Goal: Task Accomplishment & Management: Manage account settings

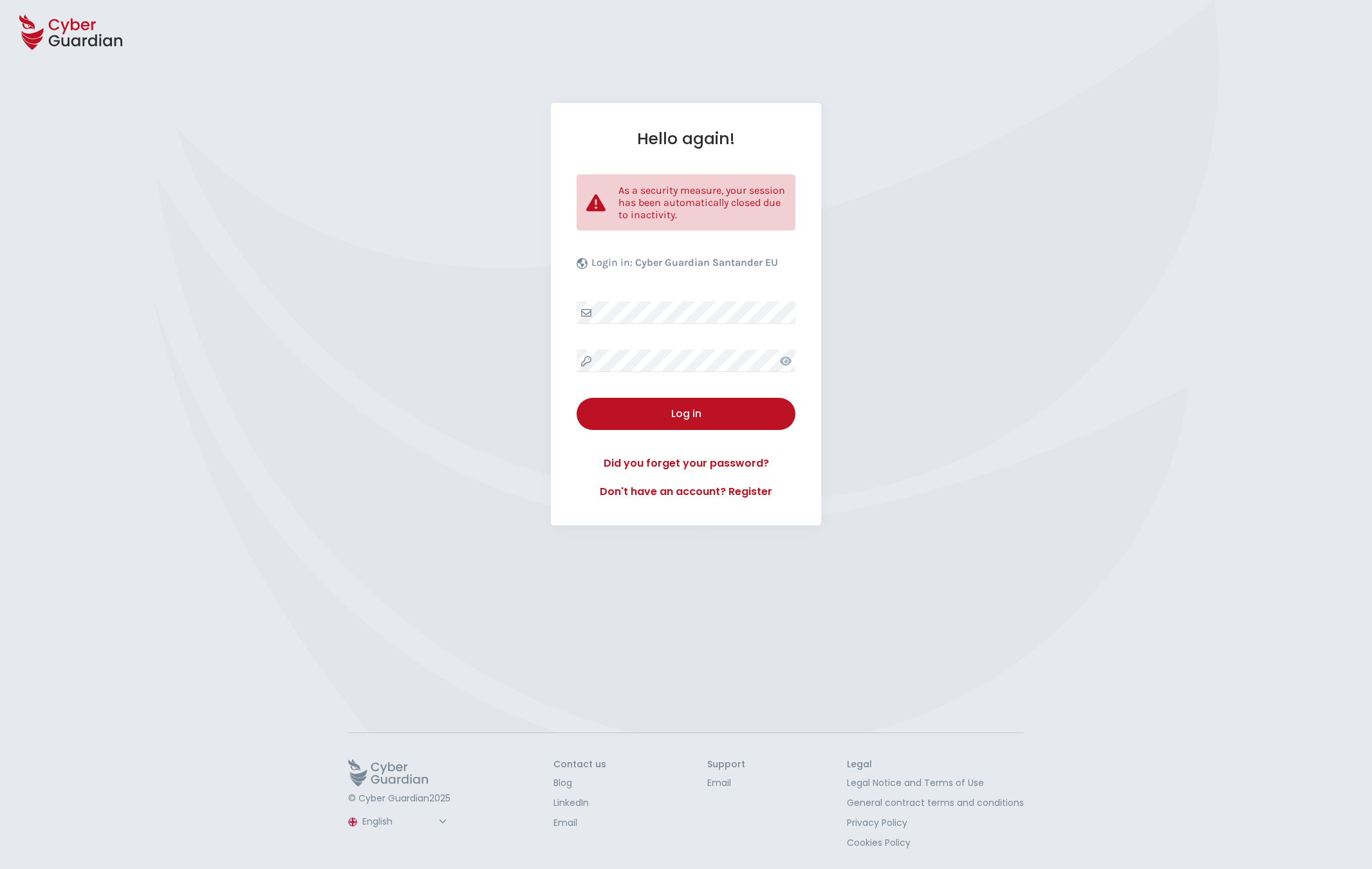
select select "English"
click at [690, 413] on div "Log in" at bounding box center [685, 413] width 199 height 16
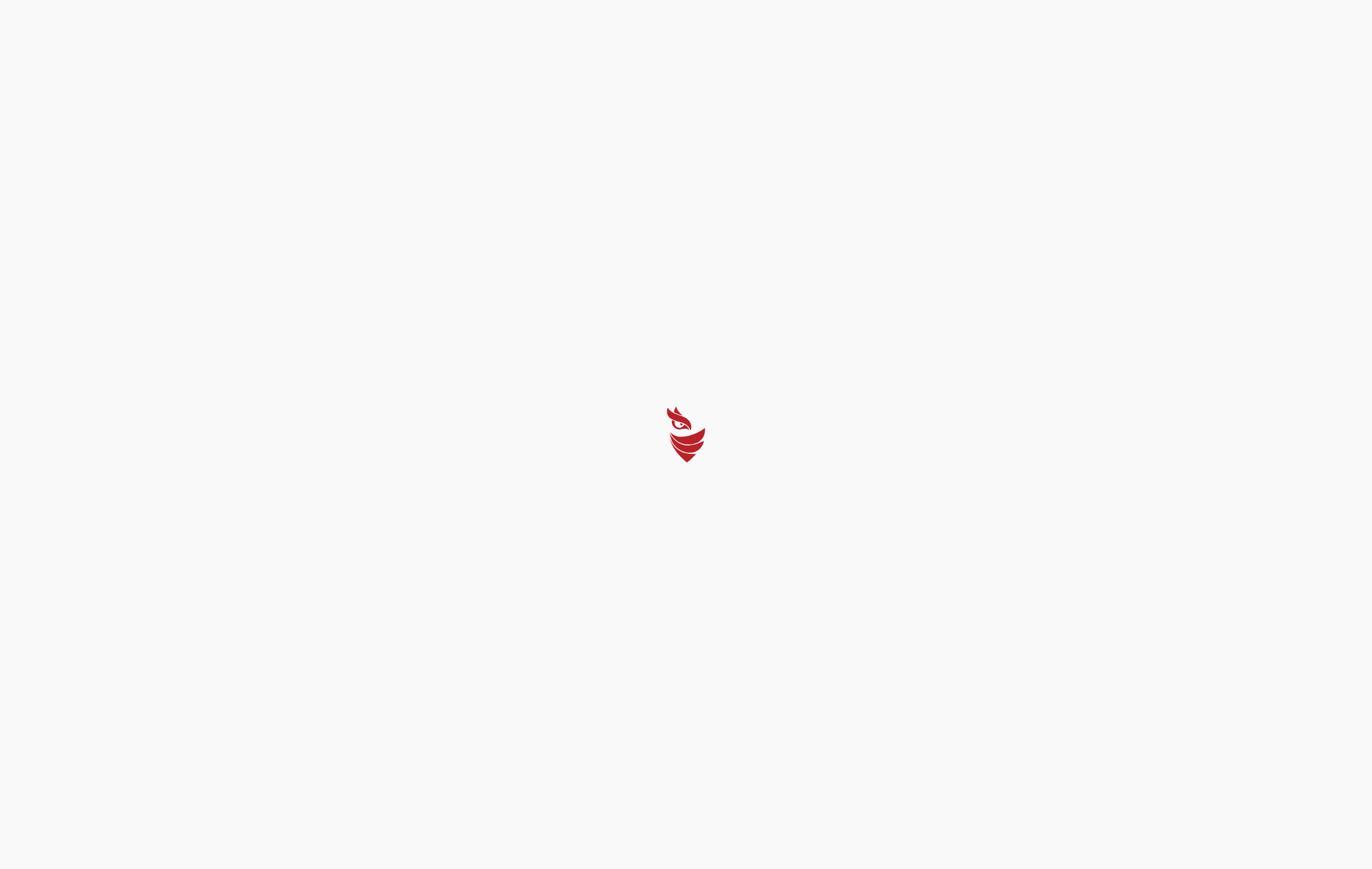
select select "English"
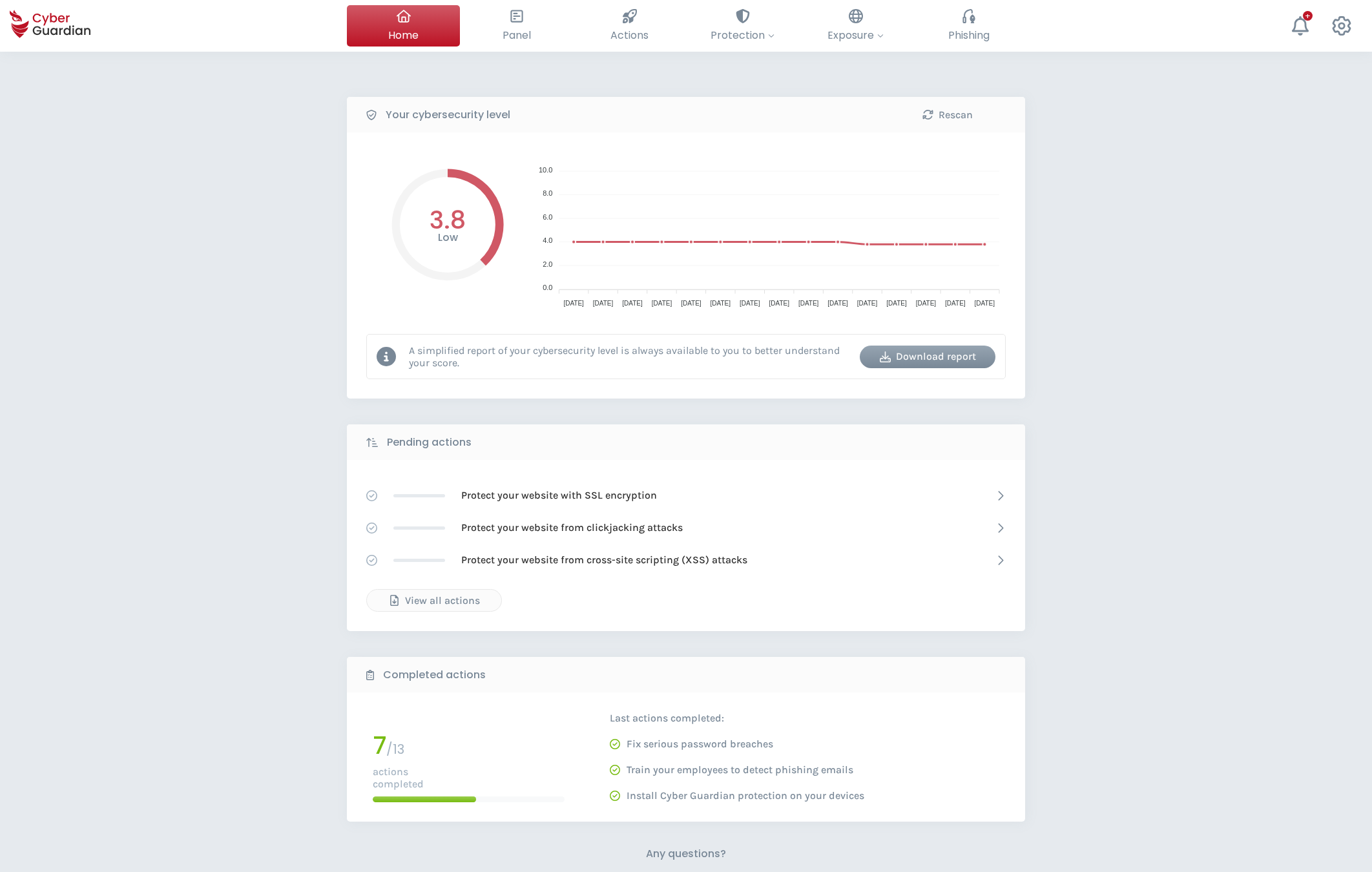
click at [855, 86] on div "Your cybersecurity level Rescan Low 3.8 10.0 10.0 8.0 8.0 6.0 6.0 4.0 4.0 2.0 2…" at bounding box center [686, 575] width 1372 height 1047
click at [1340, 30] on icon at bounding box center [1341, 26] width 19 height 19
click at [1304, 106] on span "Employee list" at bounding box center [1299, 104] width 59 height 14
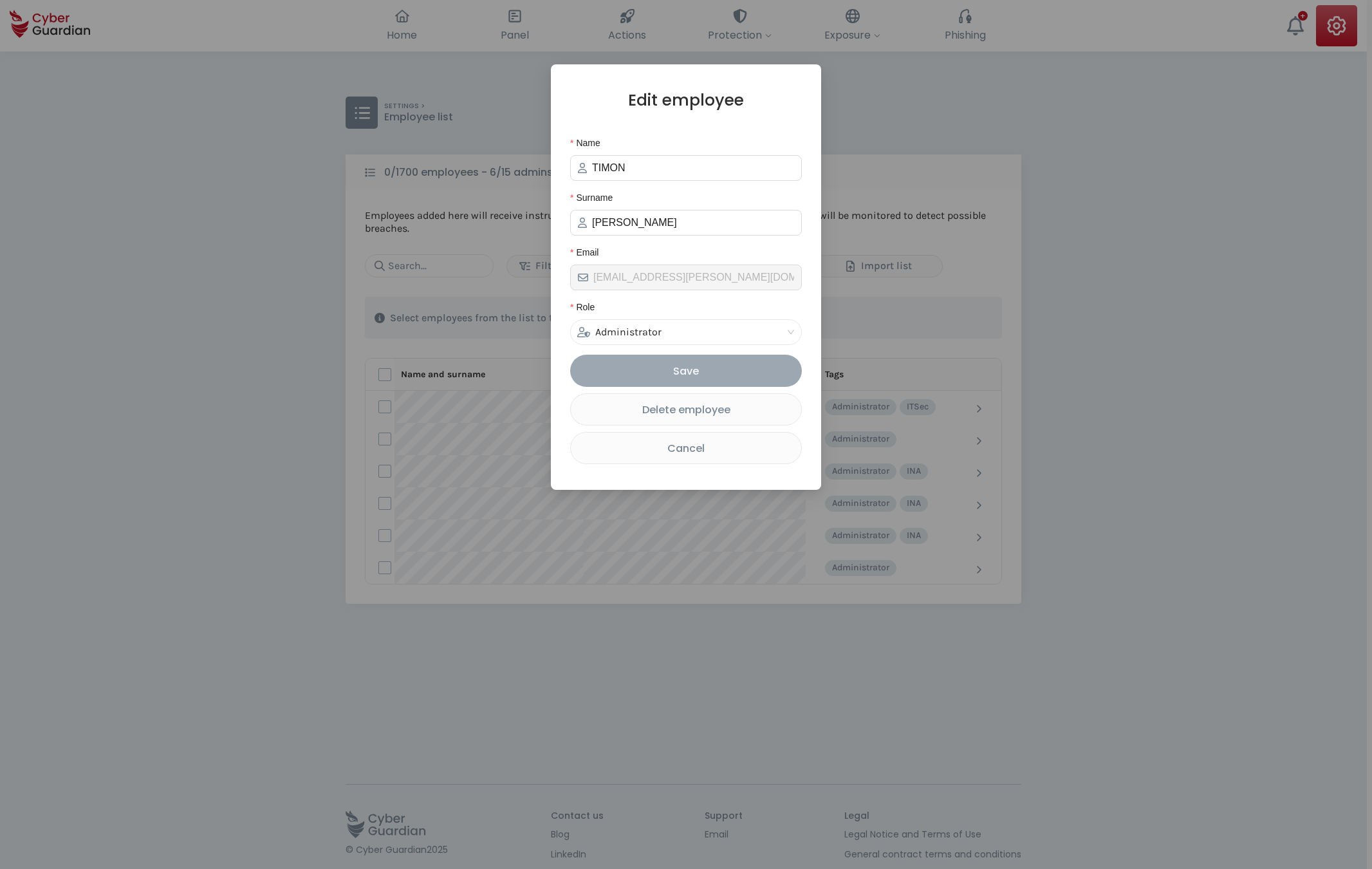
click at [717, 369] on div "Save" at bounding box center [686, 371] width 212 height 16
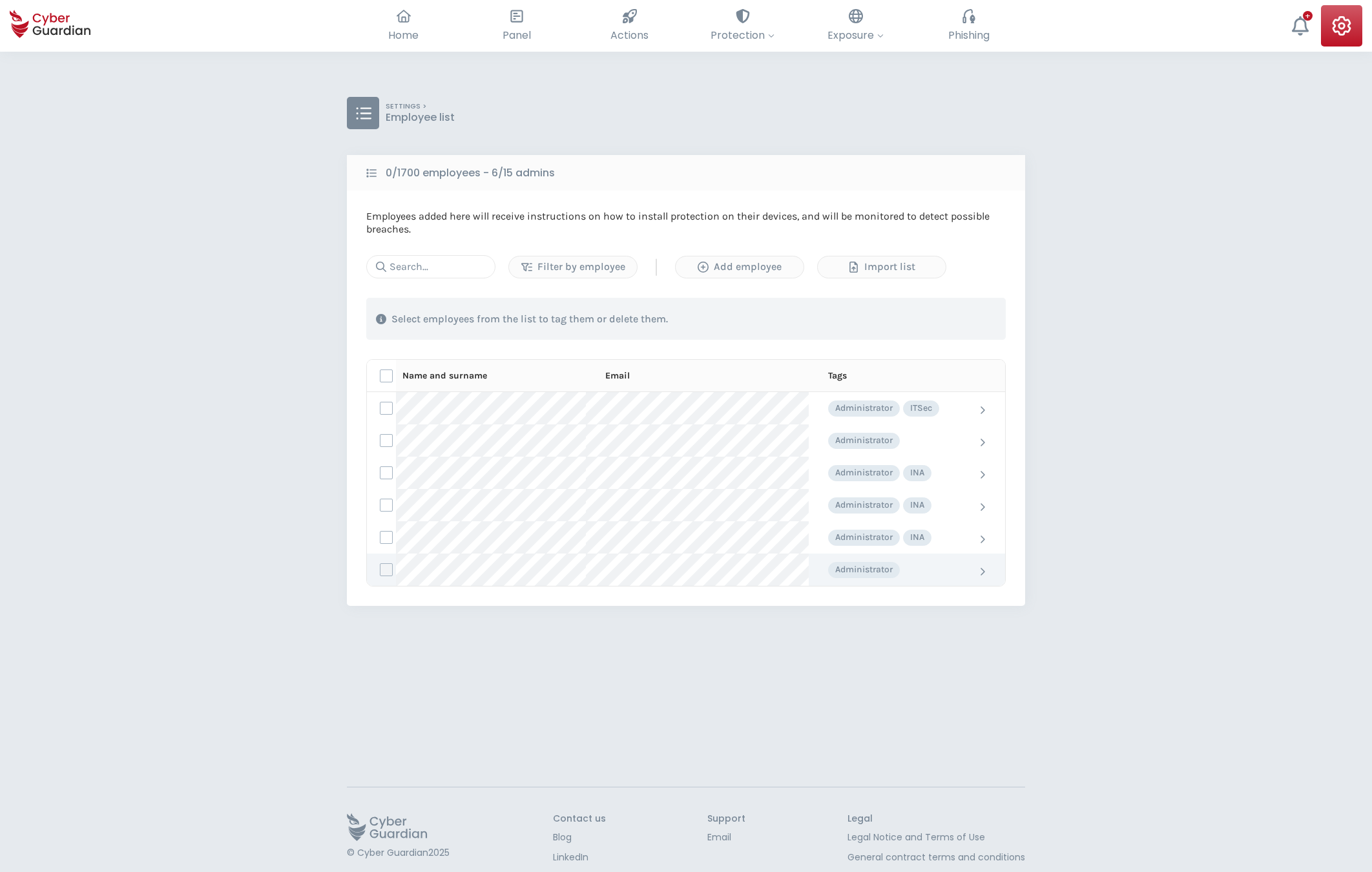
click at [388, 566] on label at bounding box center [386, 570] width 13 height 13
click at [381, 566] on input "checkbox" at bounding box center [381, 569] width 0 height 12
click at [785, 314] on div "Assign tags" at bounding box center [789, 317] width 108 height 16
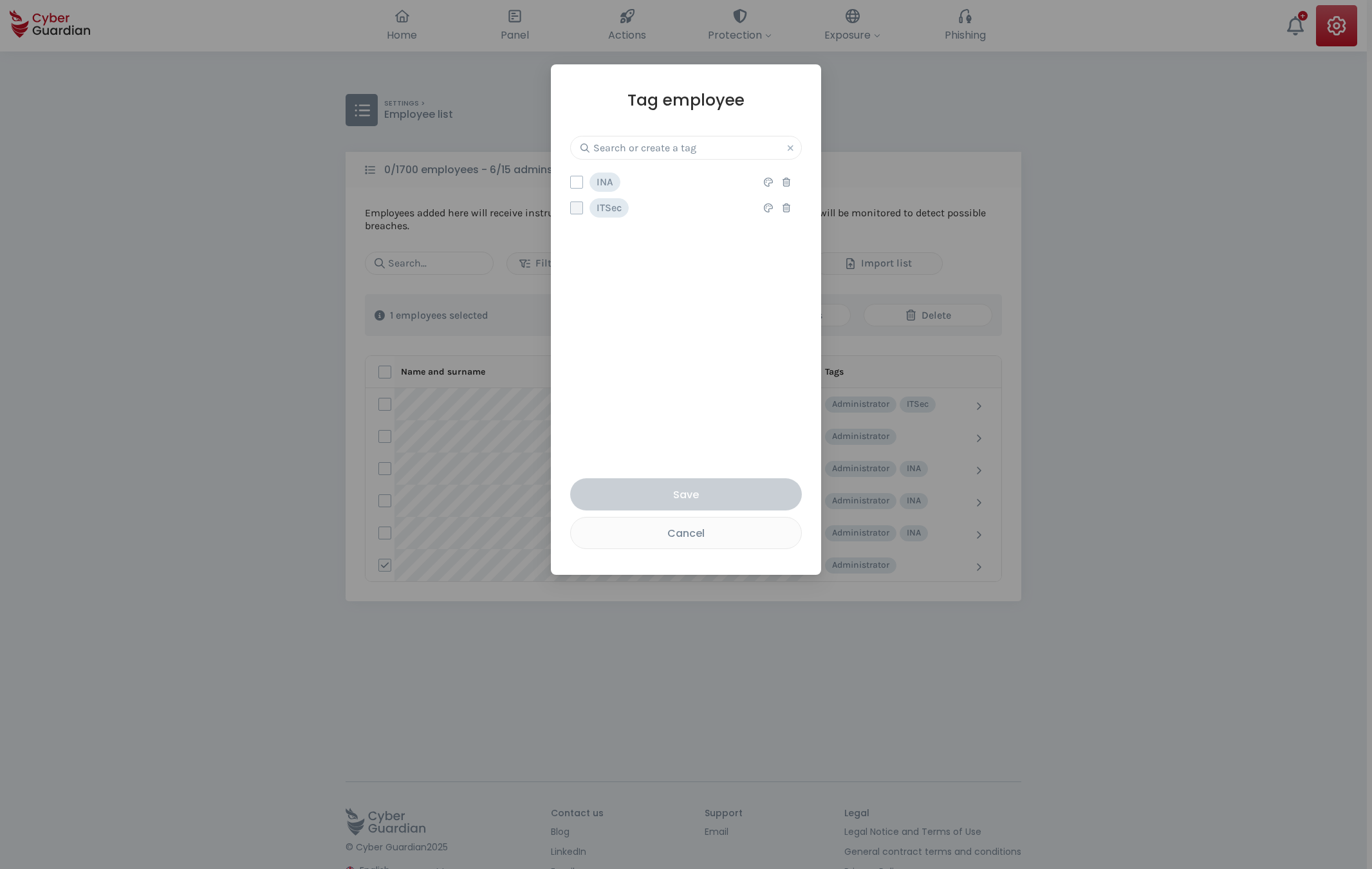
click at [574, 211] on label at bounding box center [577, 207] width 13 height 13
click at [571, 211] on input "checkbox" at bounding box center [571, 207] width 0 height 12
click at [738, 150] on input "text" at bounding box center [686, 148] width 232 height 24
type input "Platform-Cloud"
click at [654, 181] on strong "Create new tag" at bounding box center [623, 183] width 61 height 11
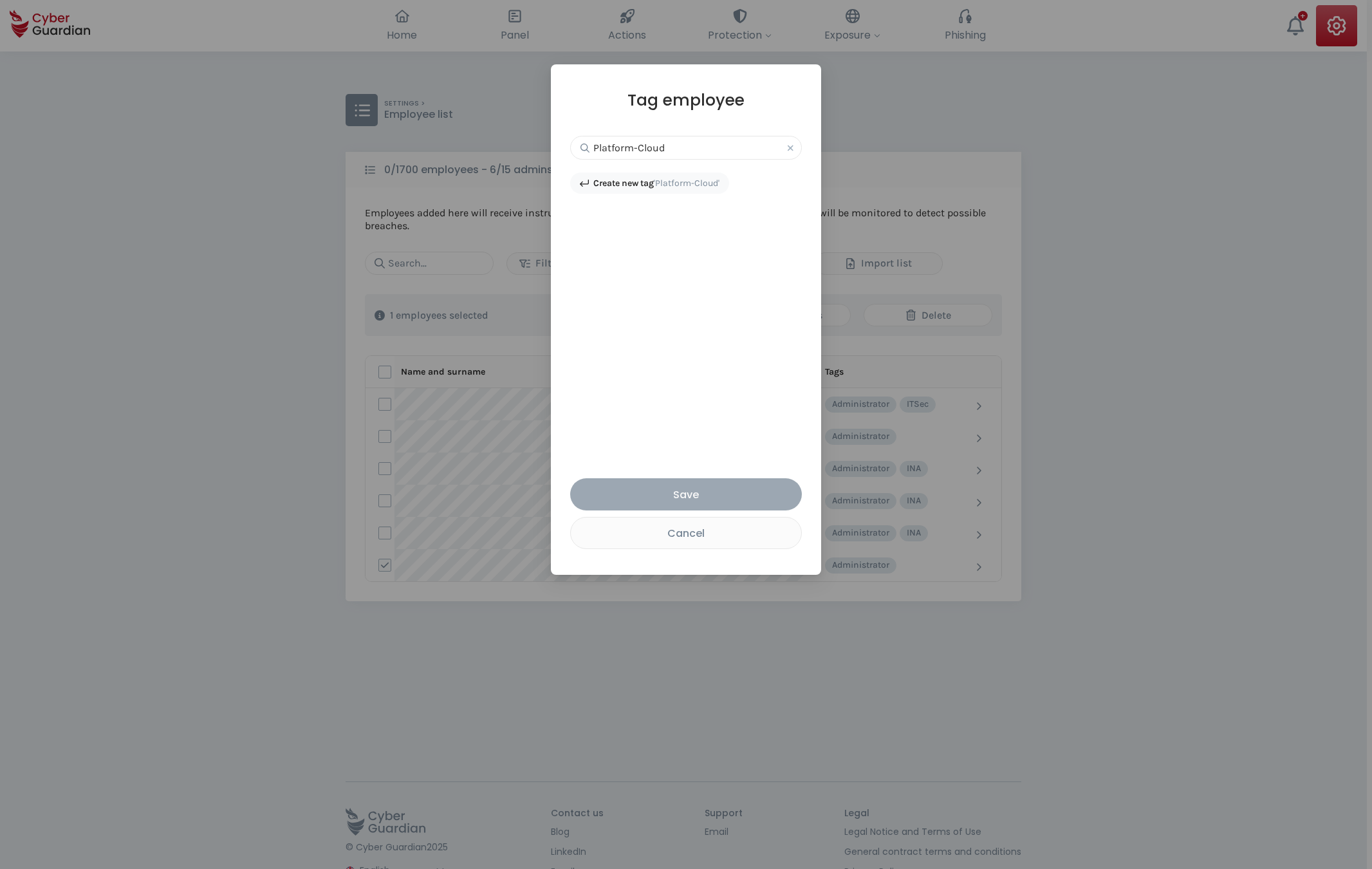
click at [735, 500] on div "Save" at bounding box center [686, 495] width 212 height 16
click at [721, 528] on div "Cancel" at bounding box center [686, 534] width 211 height 16
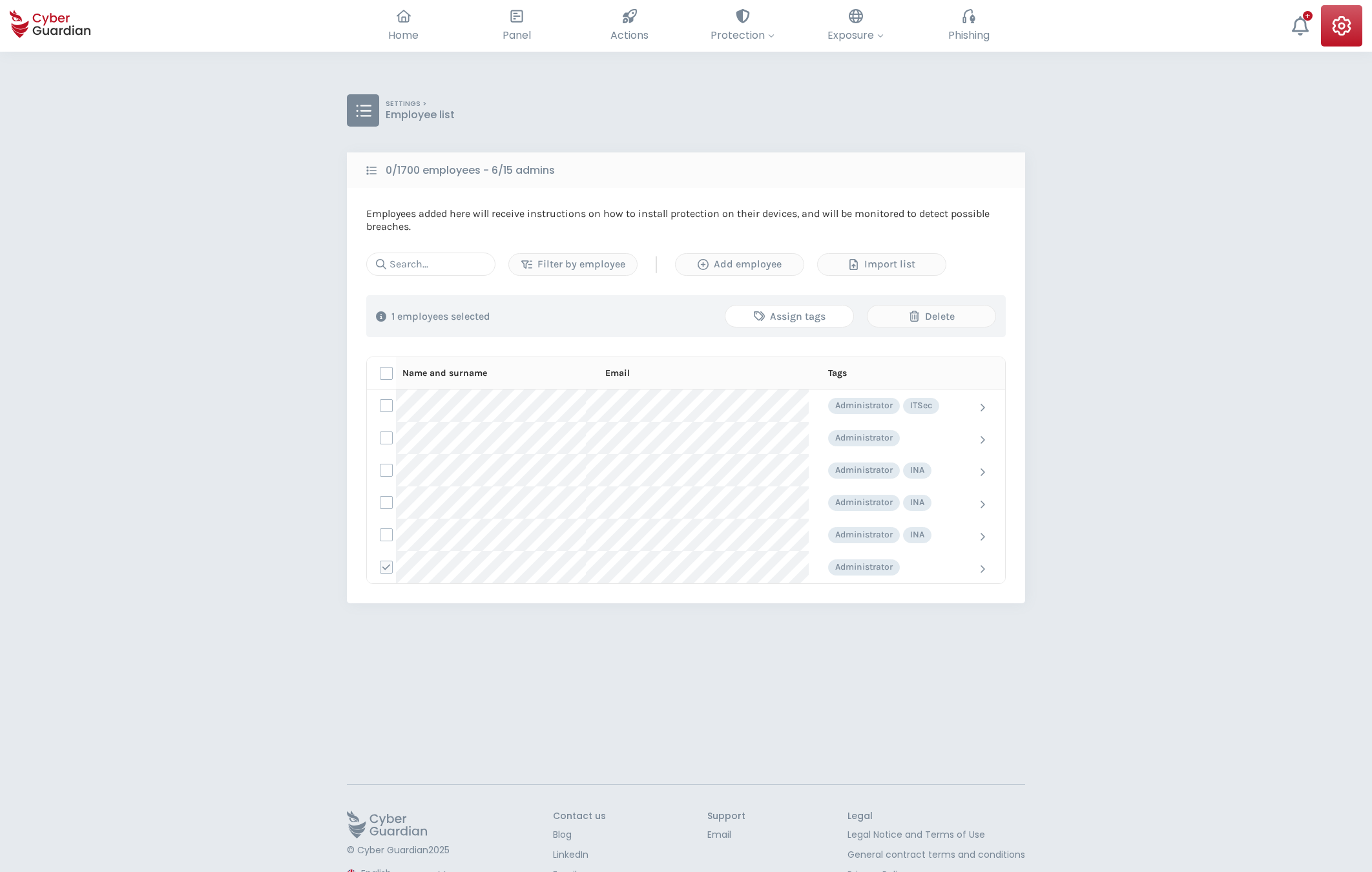
click at [807, 312] on div "Assign tags" at bounding box center [789, 317] width 108 height 16
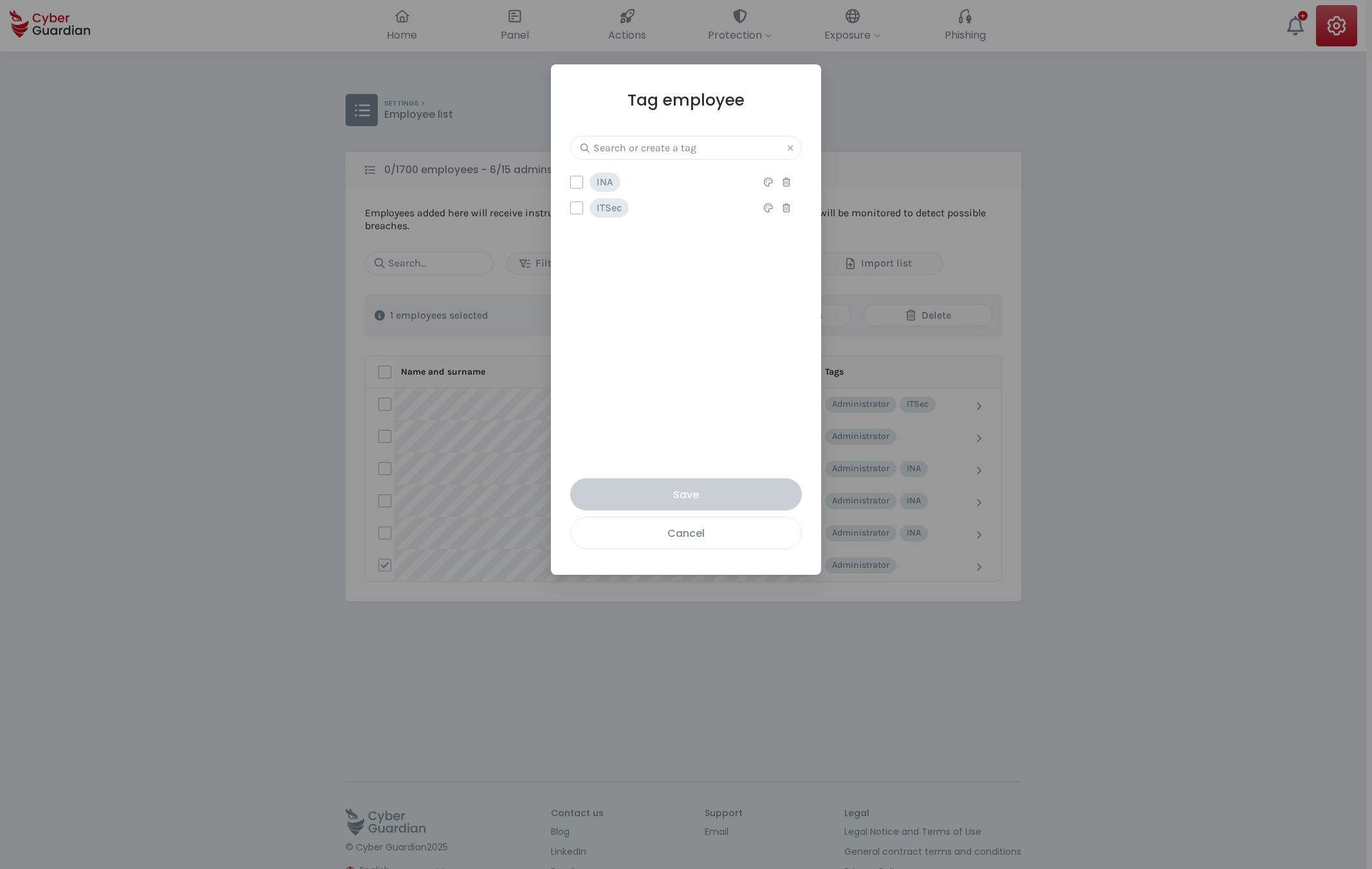
click at [696, 537] on div "Cancel" at bounding box center [686, 534] width 211 height 16
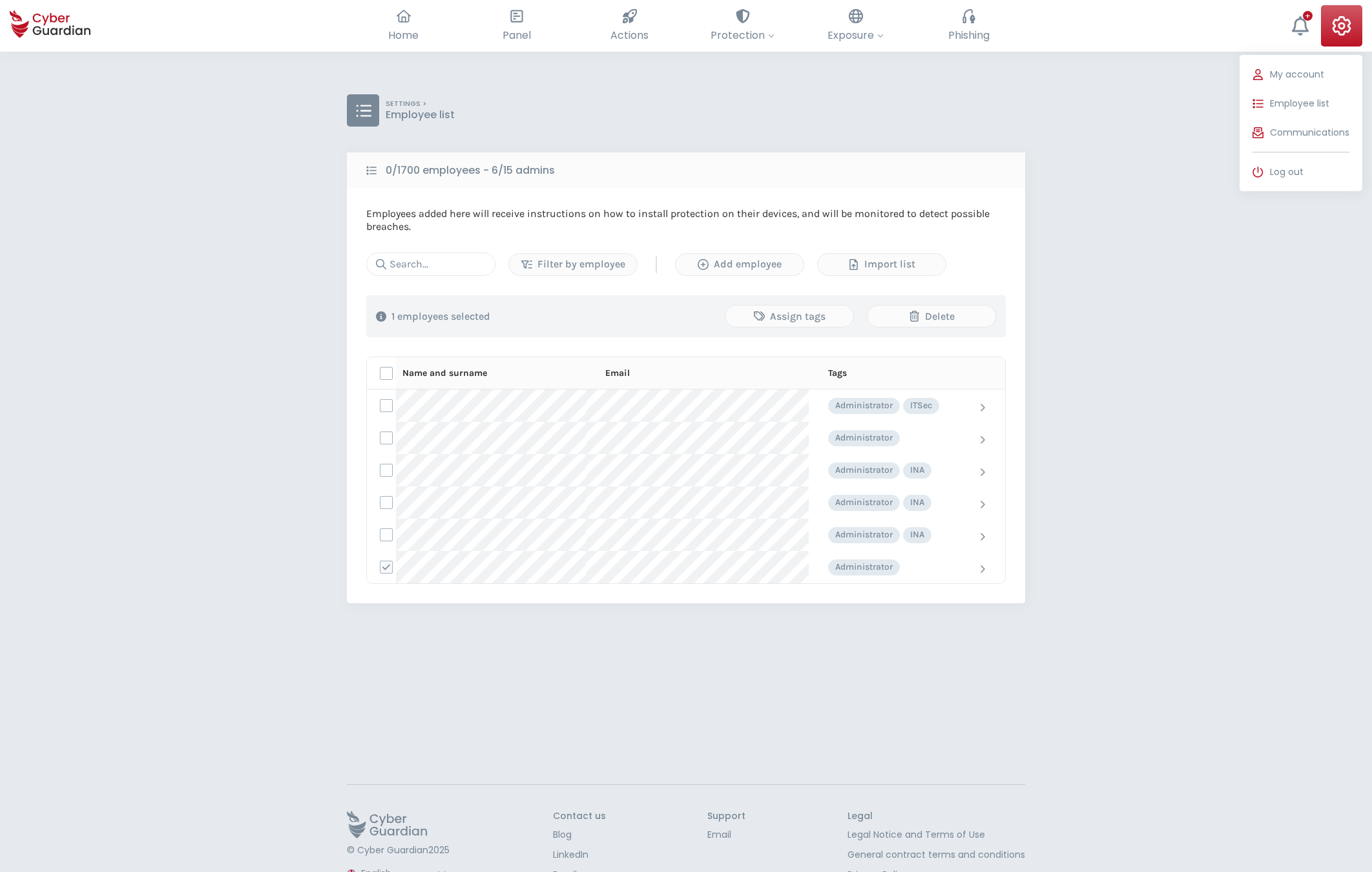
click at [1349, 32] on icon at bounding box center [1341, 26] width 19 height 19
click at [1299, 171] on span "Log out" at bounding box center [1286, 172] width 33 height 14
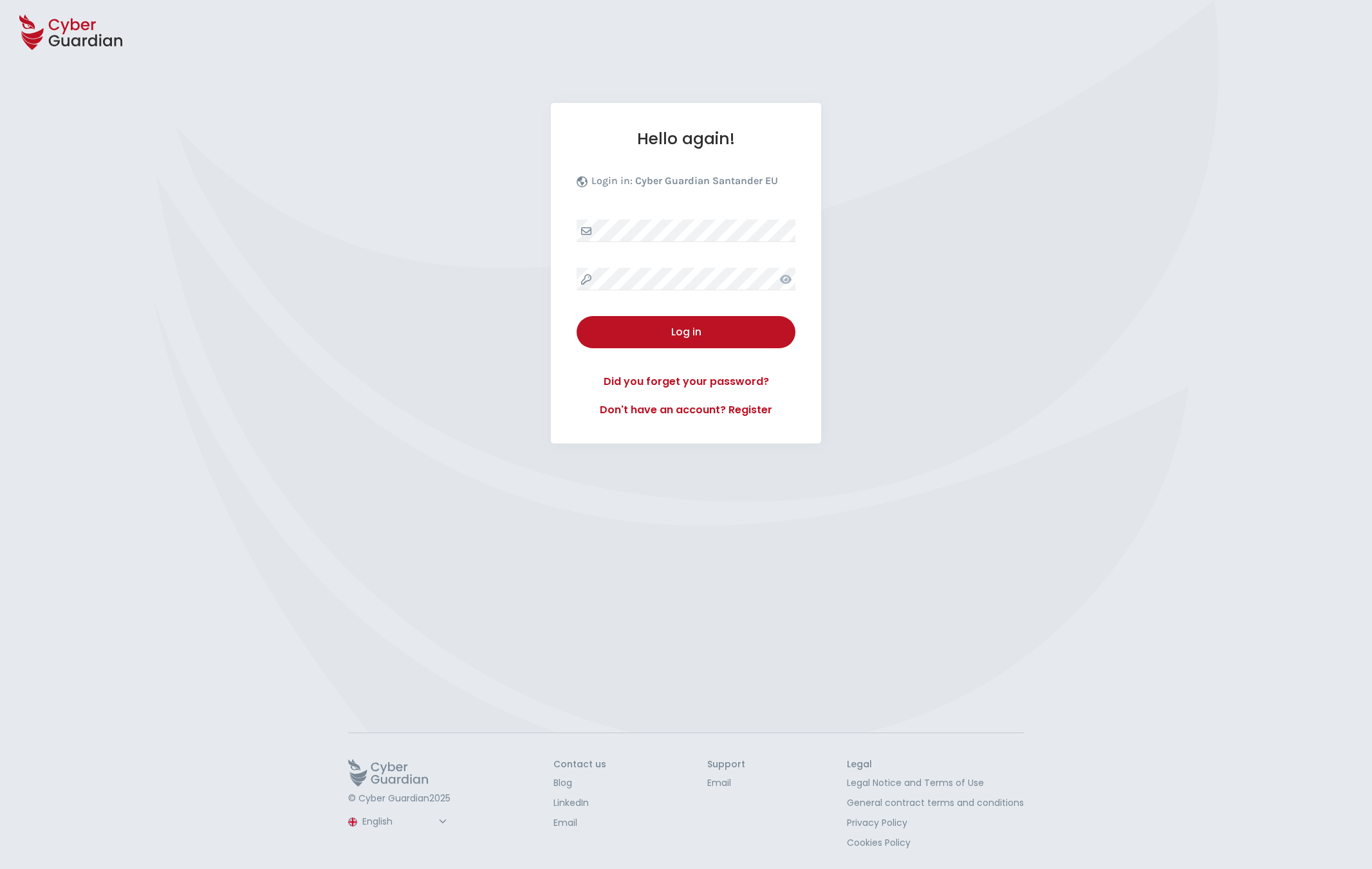
select select "English"
